Goal: Task Accomplishment & Management: Complete application form

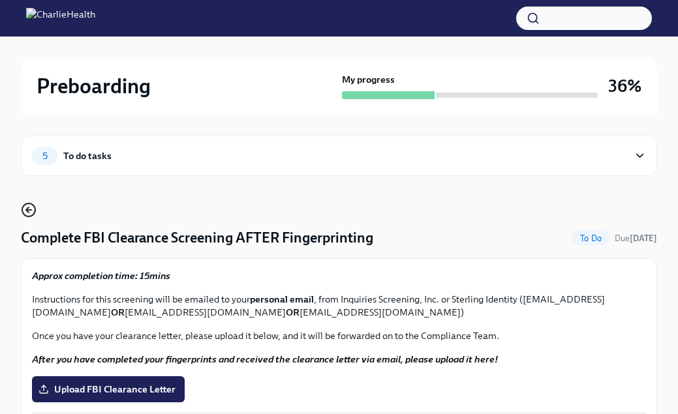
click at [23, 210] on icon "button" at bounding box center [29, 210] width 16 height 16
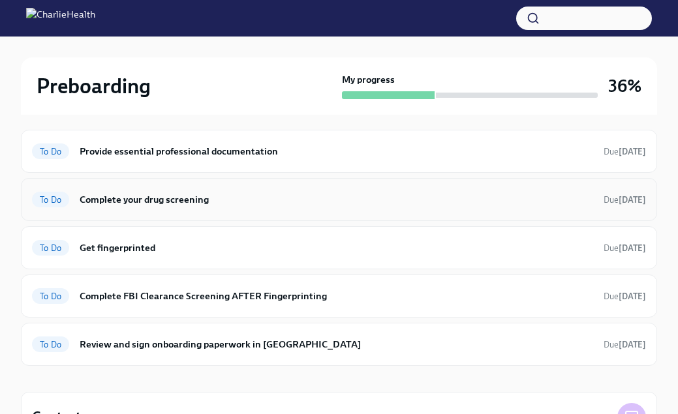
scroll to position [198, 0]
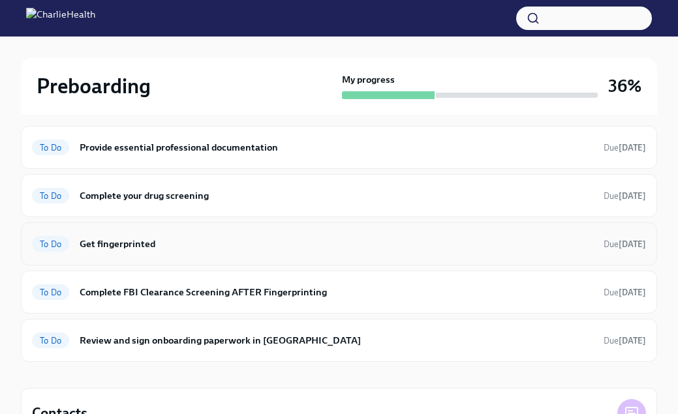
click at [186, 248] on h6 "Get fingerprinted" at bounding box center [337, 244] width 514 height 14
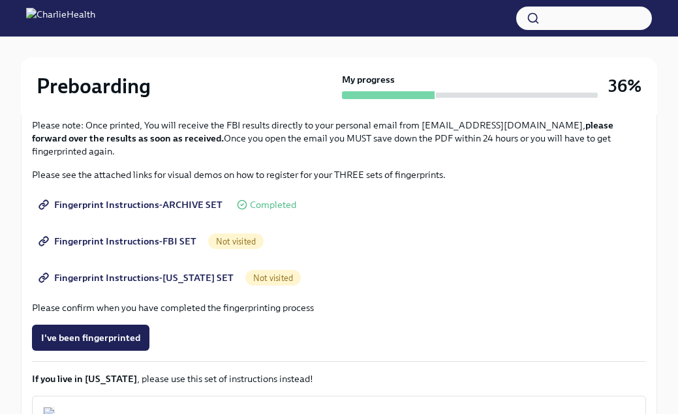
click at [175, 206] on span "Fingerprint Instructions-ARCHIVE SET" at bounding box center [131, 204] width 181 height 13
click at [176, 238] on span "Fingerprint Instructions-FBI SET" at bounding box center [118, 241] width 155 height 13
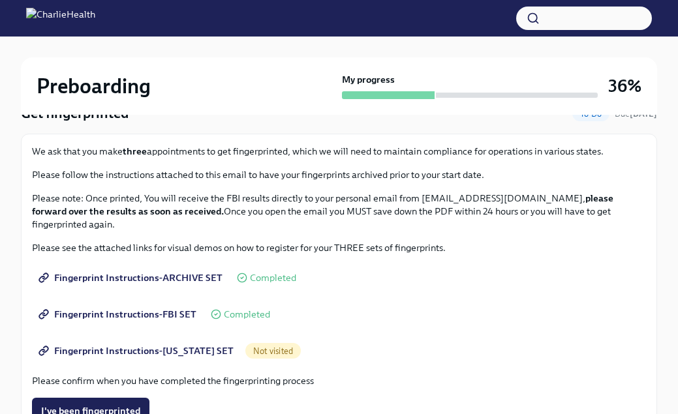
scroll to position [134, 0]
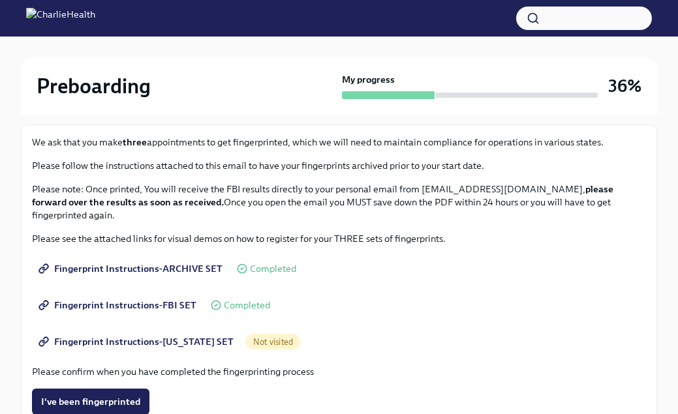
click at [161, 345] on span "Fingerprint Instructions-[US_STATE] SET" at bounding box center [137, 341] width 193 height 13
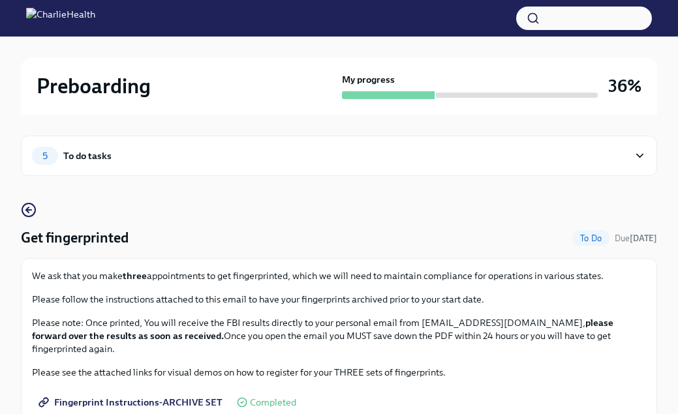
scroll to position [0, 0]
click at [300, 160] on div "5 To do tasks" at bounding box center [330, 156] width 597 height 18
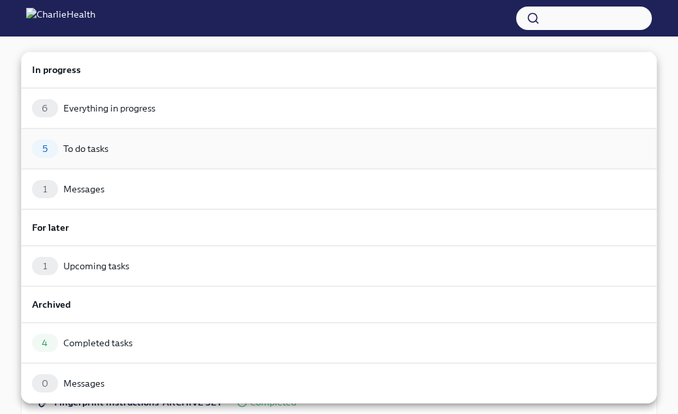
click at [294, 138] on div "5 To do tasks" at bounding box center [339, 149] width 636 height 40
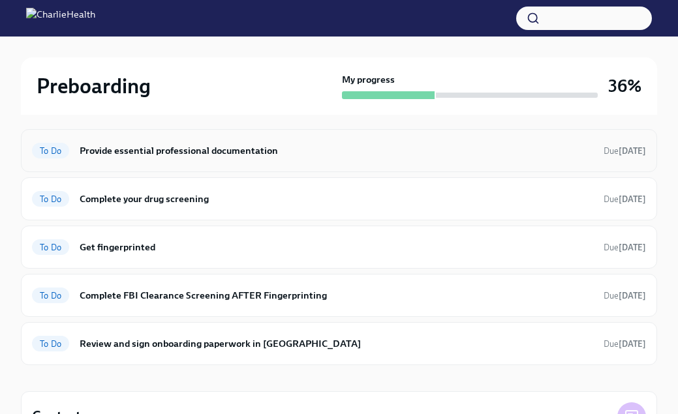
scroll to position [101, 0]
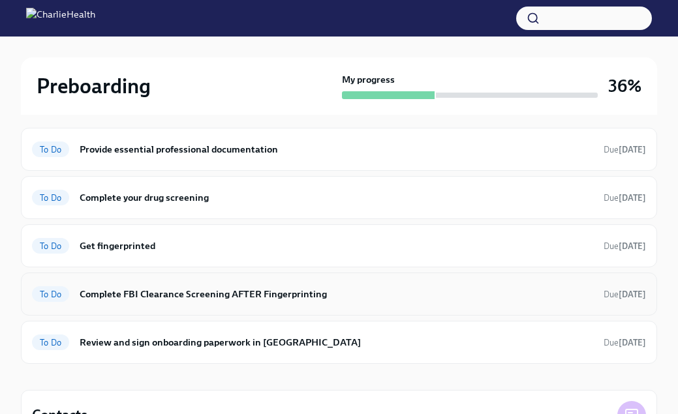
click at [246, 306] on div "To Do Complete FBI Clearance Screening AFTER Fingerprinting Due [DATE]" at bounding box center [339, 294] width 636 height 43
click at [353, 300] on h6 "Complete FBI Clearance Screening AFTER Fingerprinting" at bounding box center [337, 294] width 514 height 14
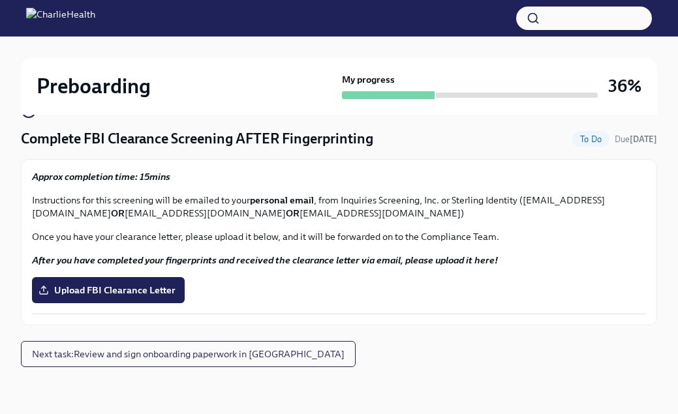
scroll to position [29, 0]
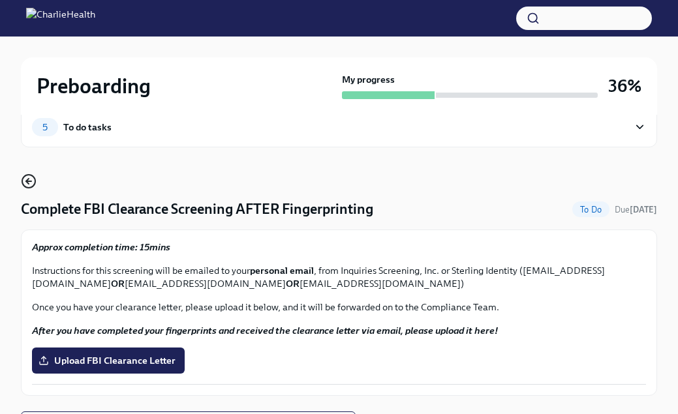
click at [29, 181] on icon "button" at bounding box center [28, 181] width 5 height 0
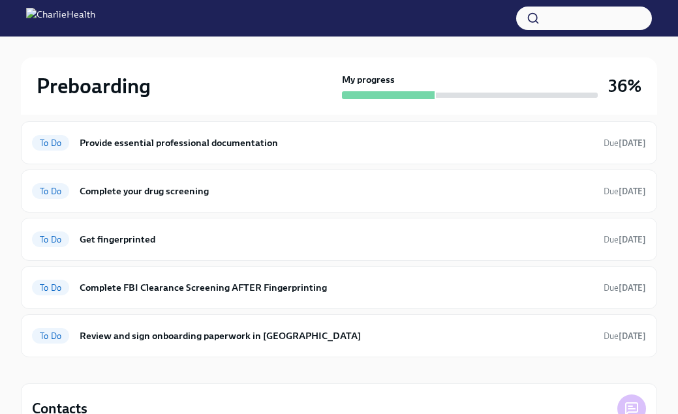
scroll to position [110, 0]
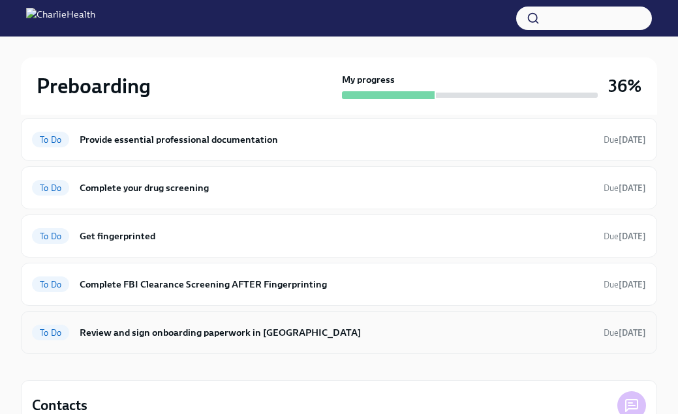
click at [142, 347] on div "To Do Review and sign onboarding paperwork in [GEOGRAPHIC_DATA] Due [DATE]" at bounding box center [339, 332] width 636 height 43
click at [138, 329] on h6 "Review and sign onboarding paperwork in [GEOGRAPHIC_DATA]" at bounding box center [337, 333] width 514 height 14
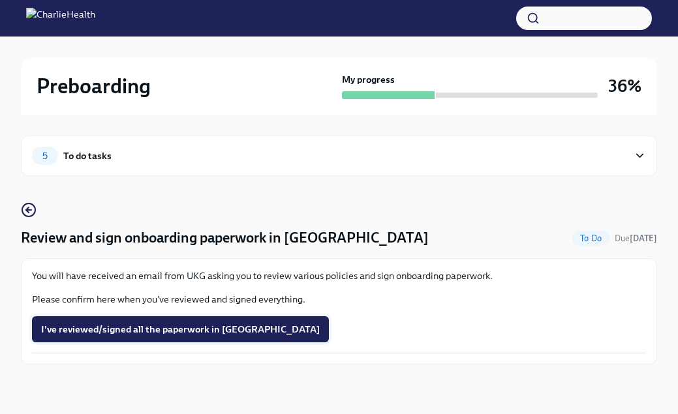
click at [77, 335] on span "I've reviewed/signed all the paperwork in [GEOGRAPHIC_DATA]" at bounding box center [180, 329] width 279 height 13
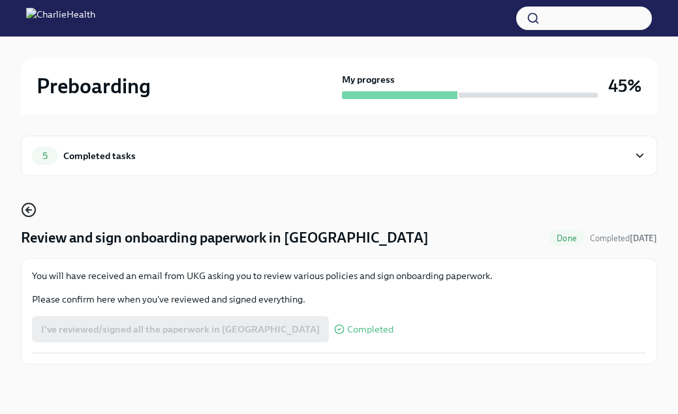
click at [23, 208] on circle "button" at bounding box center [28, 210] width 13 height 13
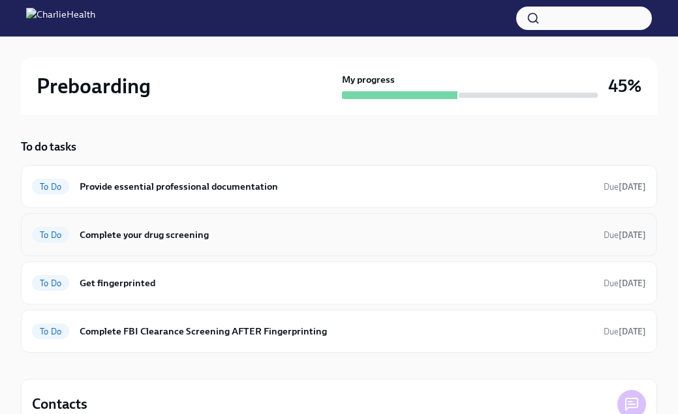
scroll to position [63, 0]
click at [198, 189] on h6 "Provide essential professional documentation" at bounding box center [337, 186] width 514 height 14
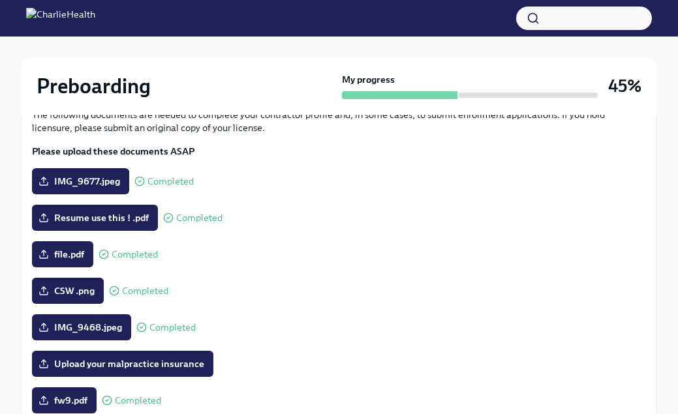
scroll to position [159, 0]
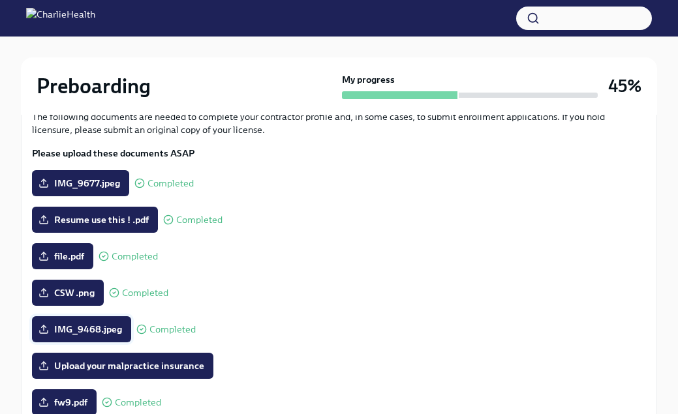
click at [110, 325] on span "IMG_9468.jpeg" at bounding box center [81, 329] width 81 height 13
click at [0, 0] on input "IMG_9468.jpeg" at bounding box center [0, 0] width 0 height 0
